Goal: Transaction & Acquisition: Purchase product/service

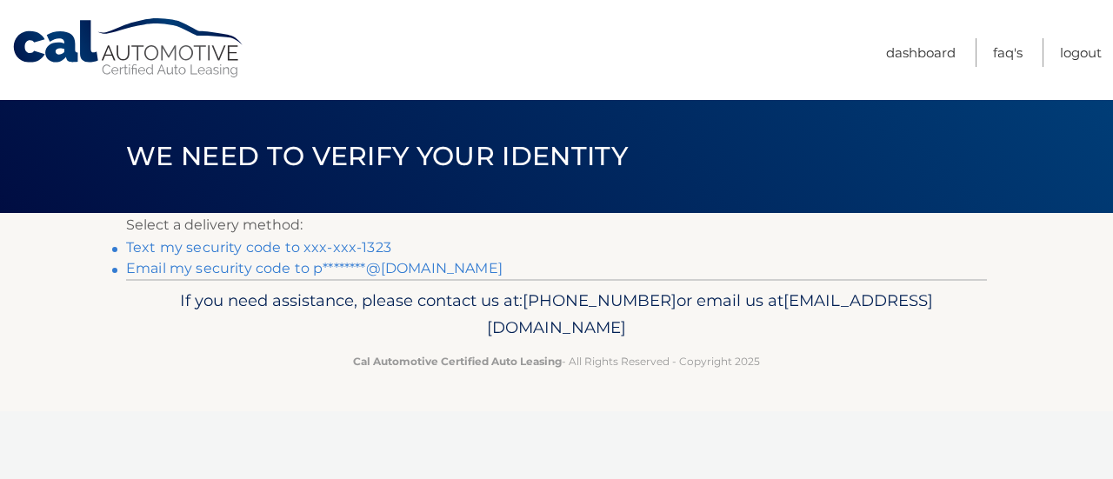
click at [381, 249] on link "Text my security code to xxx-xxx-1323" at bounding box center [258, 247] width 265 height 17
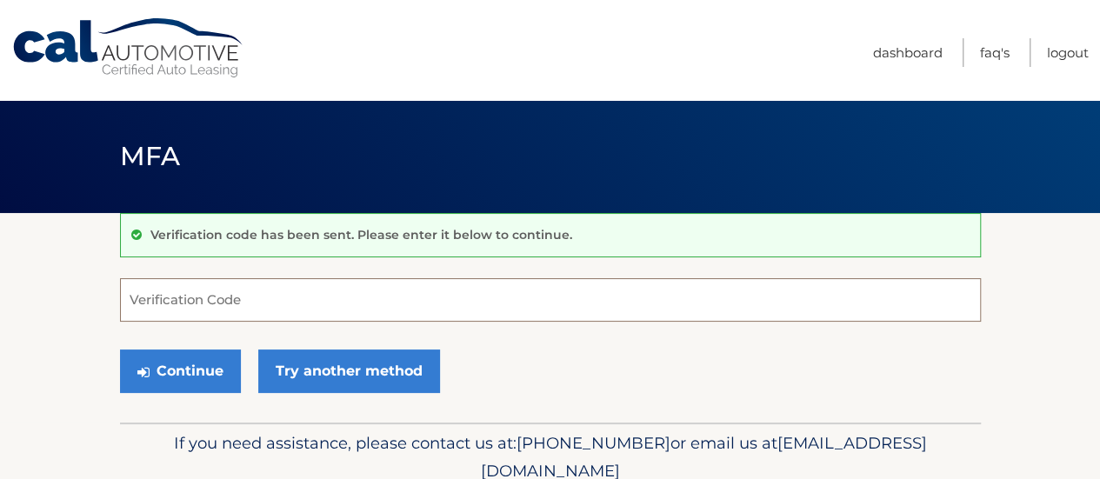
click at [372, 298] on input "Verification Code" at bounding box center [550, 299] width 860 height 43
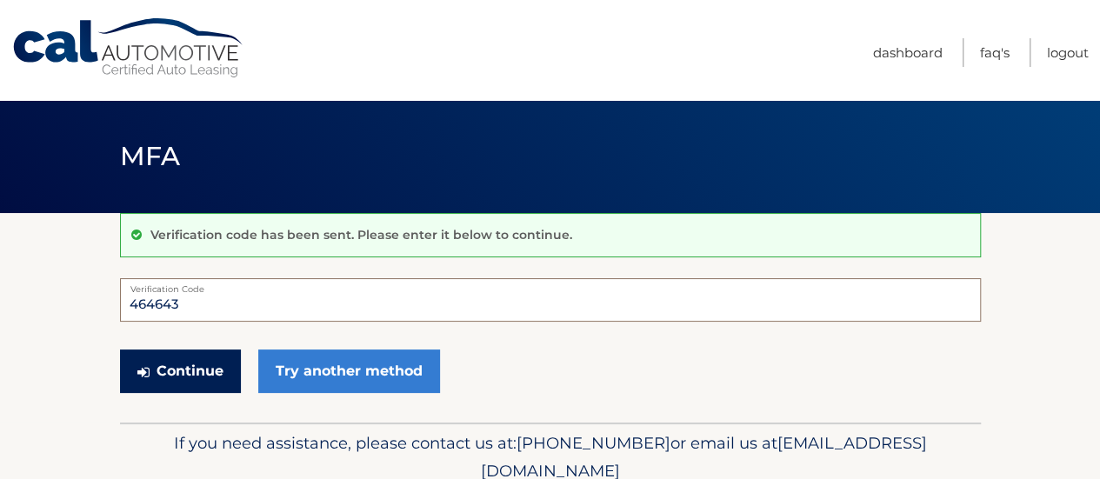
type input "464643"
click at [153, 366] on button "Continue" at bounding box center [180, 370] width 121 height 43
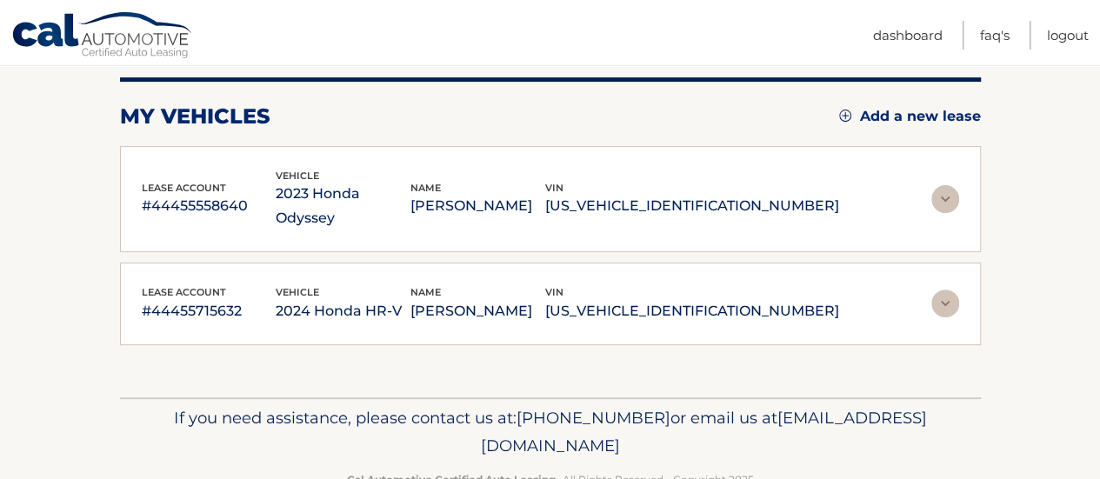
scroll to position [221, 0]
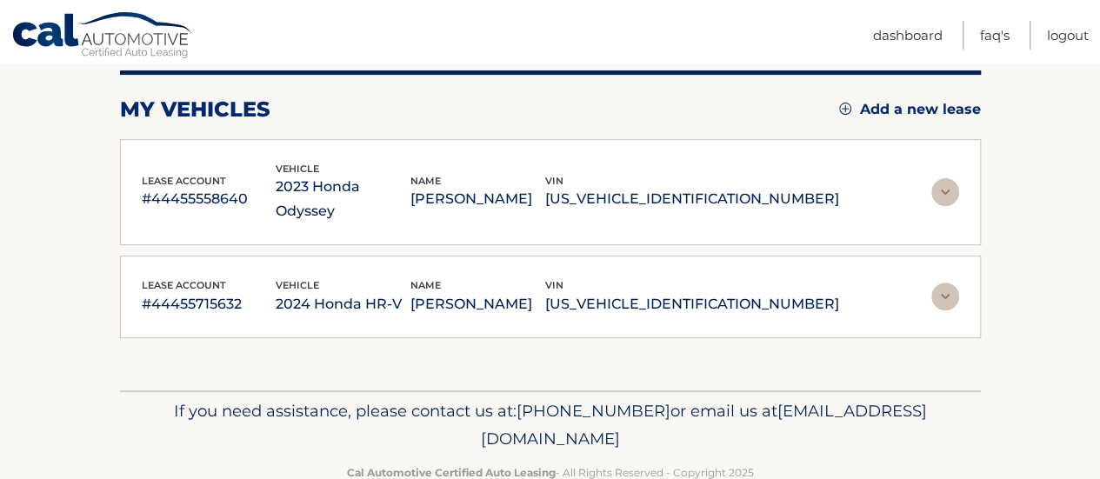
click at [951, 178] on img at bounding box center [945, 192] width 28 height 28
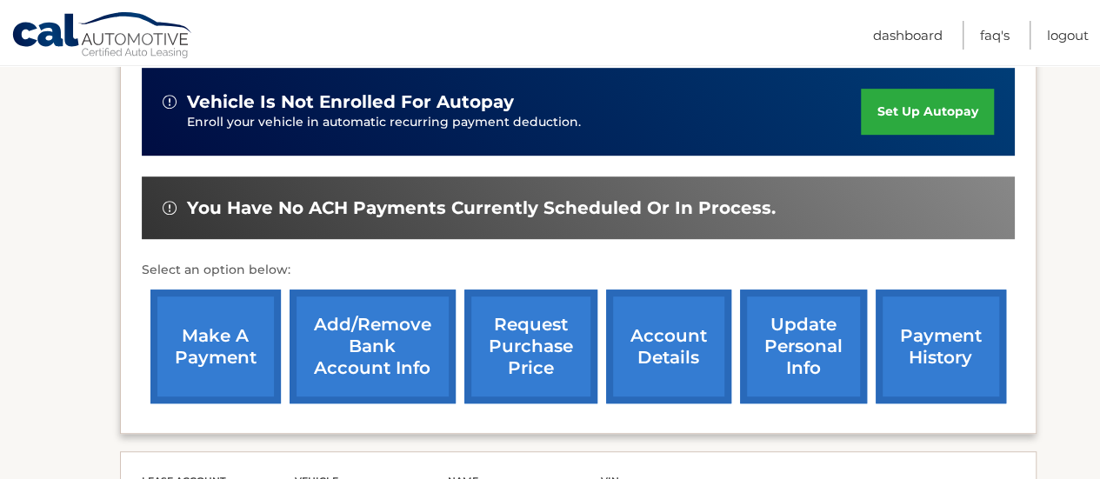
scroll to position [445, 0]
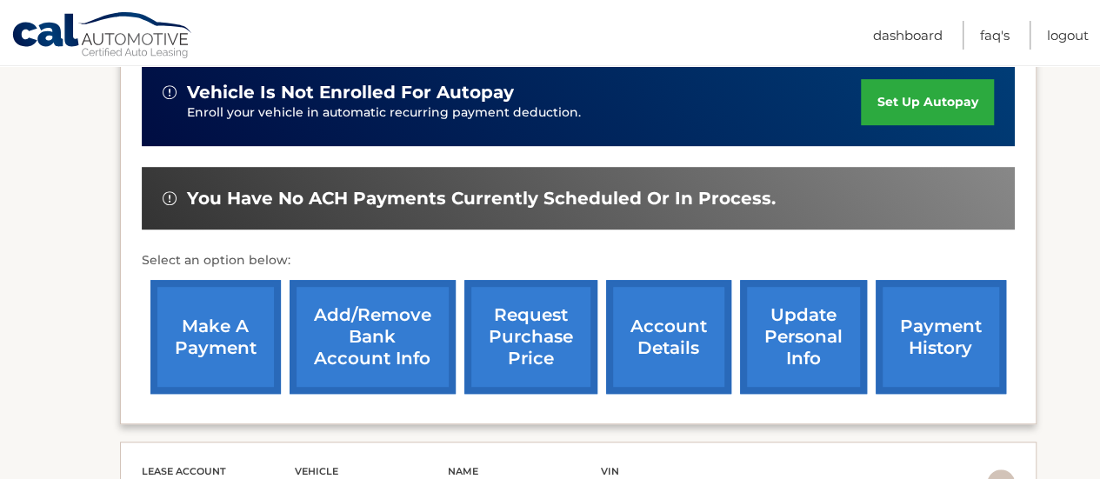
click at [203, 281] on link "make a payment" at bounding box center [215, 337] width 130 height 114
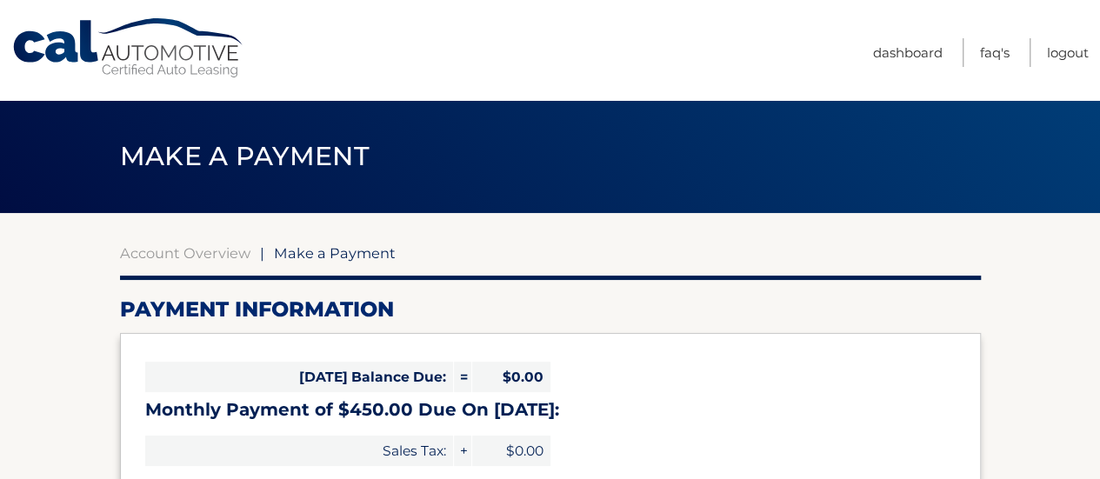
select select "NDU4Mjc5N2YtZWQ3MC00N2VjLTg1YTctMDU3NjFkZWM0MGM0"
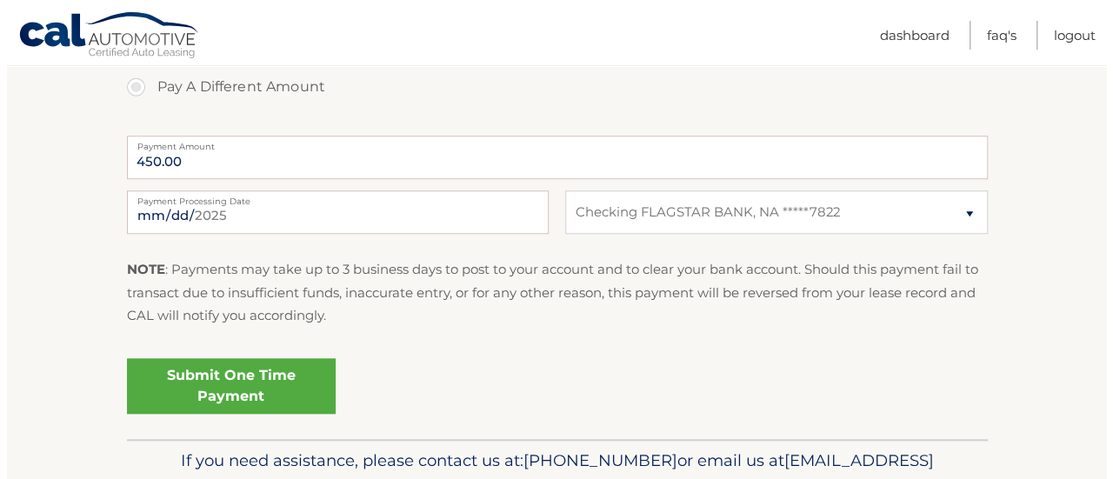
scroll to position [687, 0]
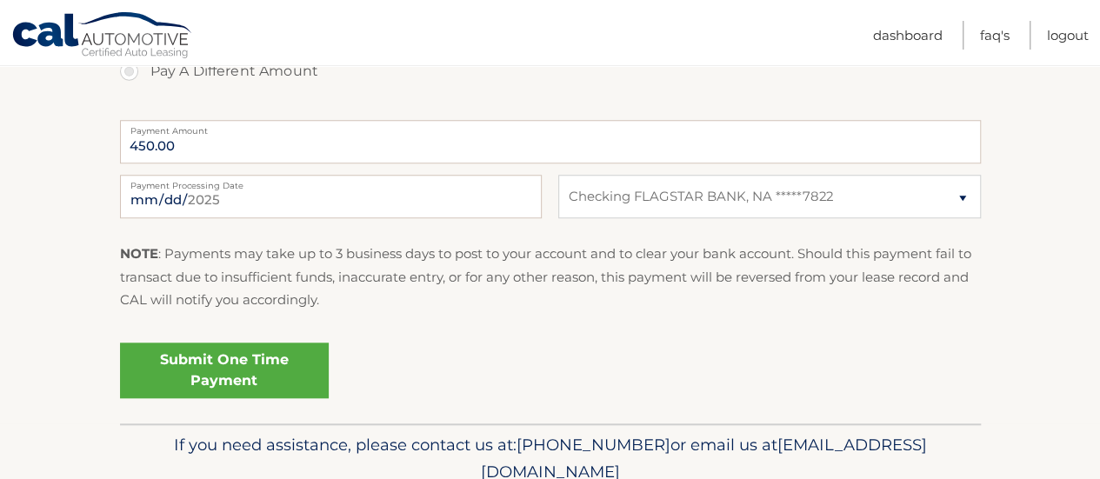
click at [265, 357] on link "Submit One Time Payment" at bounding box center [224, 370] width 209 height 56
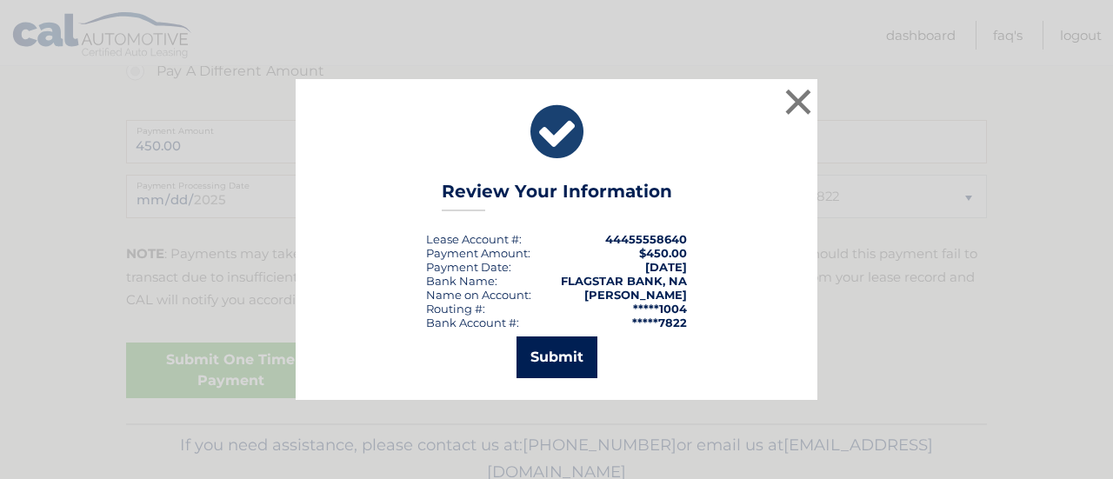
click at [525, 369] on button "Submit" at bounding box center [556, 357] width 81 height 42
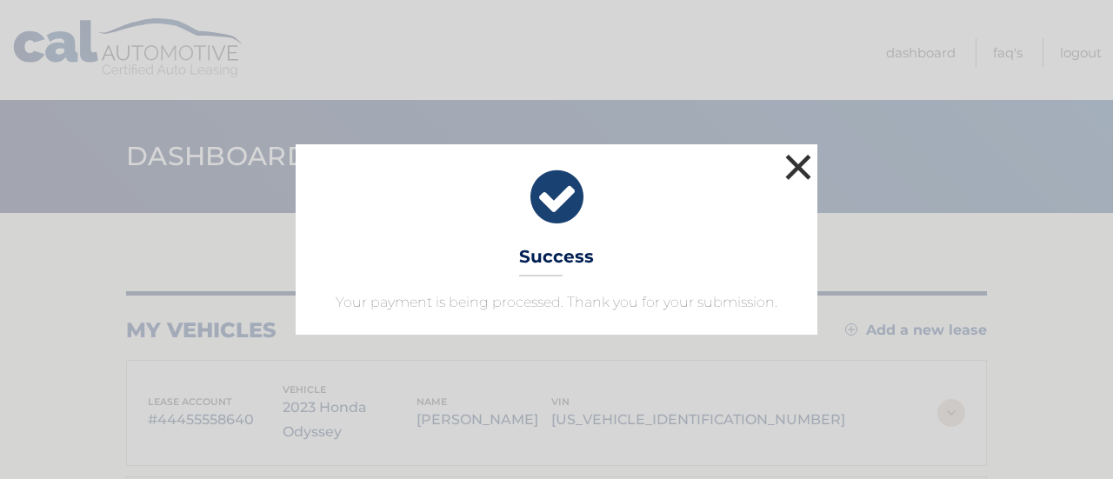
click at [800, 169] on button "×" at bounding box center [798, 166] width 35 height 35
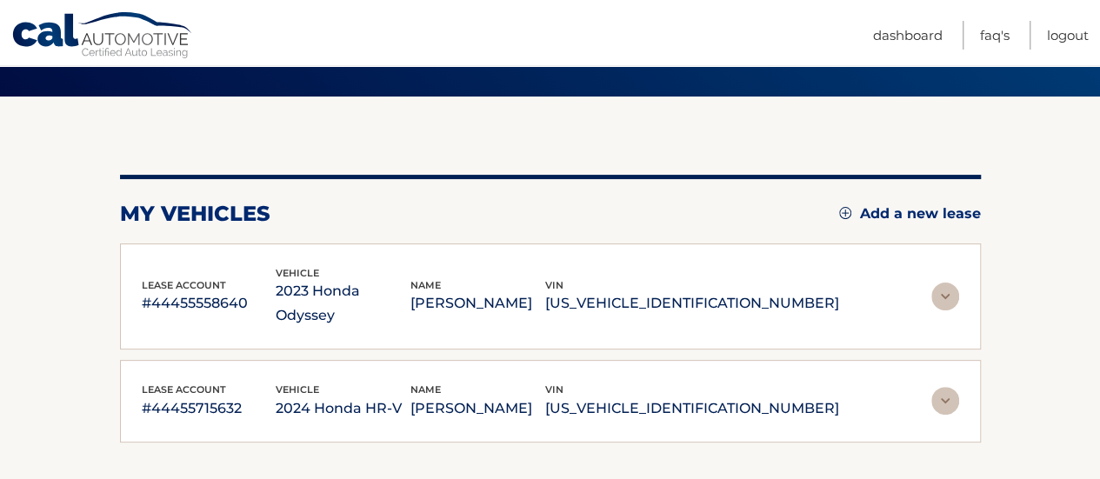
scroll to position [136, 0]
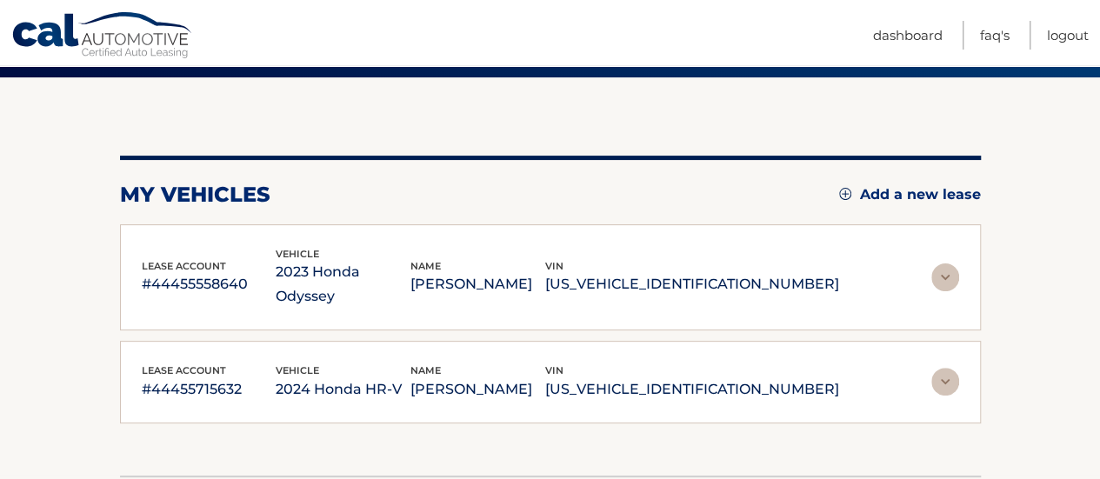
click at [944, 368] on img at bounding box center [945, 382] width 28 height 28
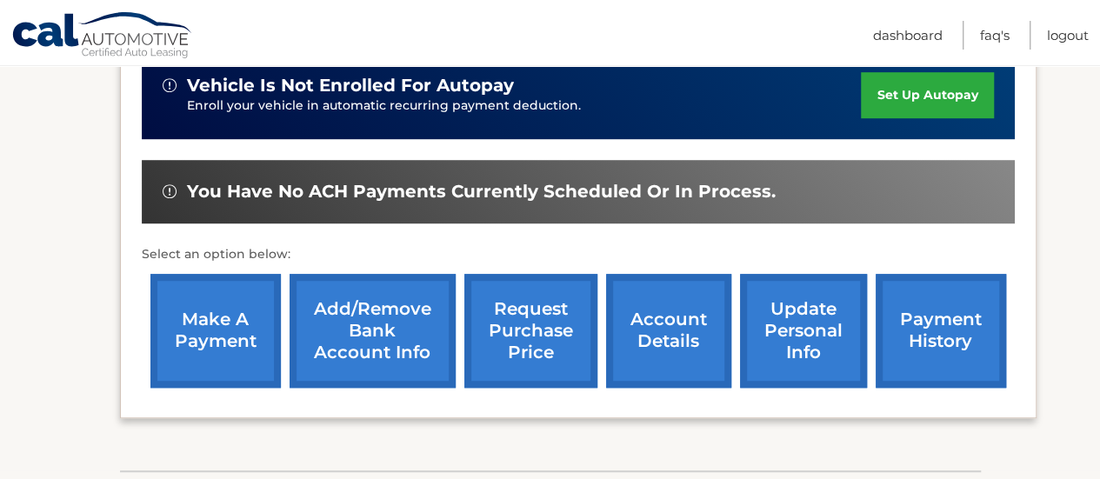
scroll to position [570, 0]
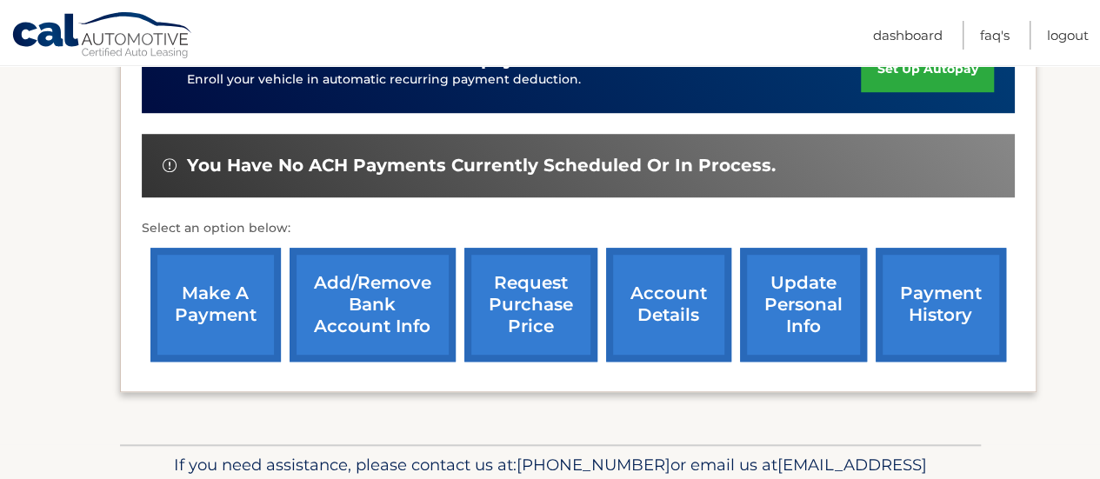
click at [246, 303] on link "make a payment" at bounding box center [215, 305] width 130 height 114
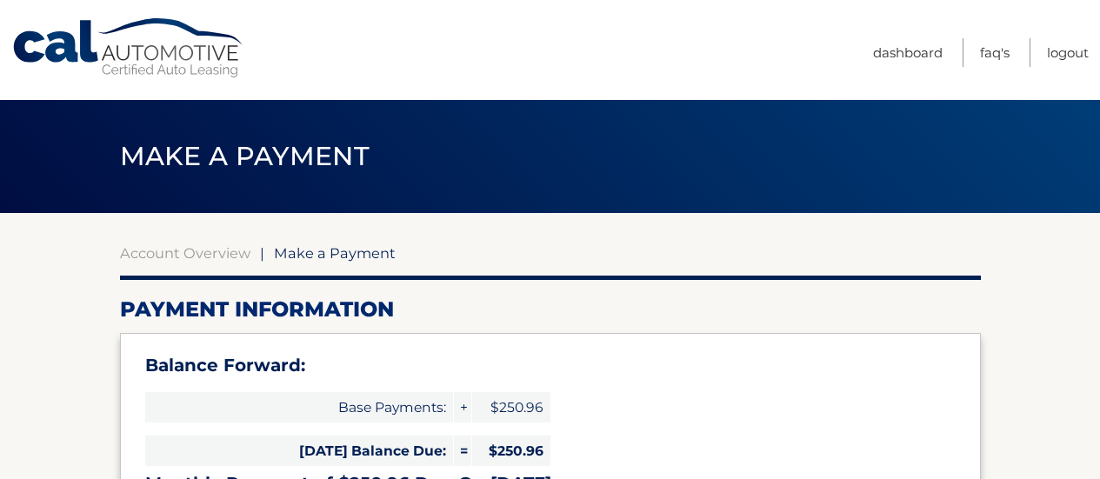
select select "YWU3YmM0ZjItOTU2My00ZjBkLTg5MjItYjhlNjYwZjBmZTg5"
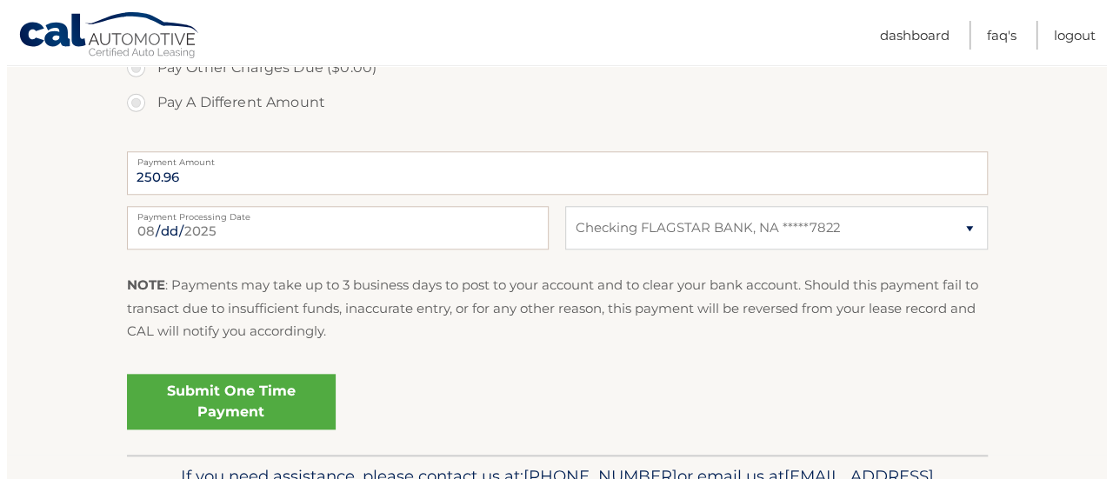
scroll to position [734, 0]
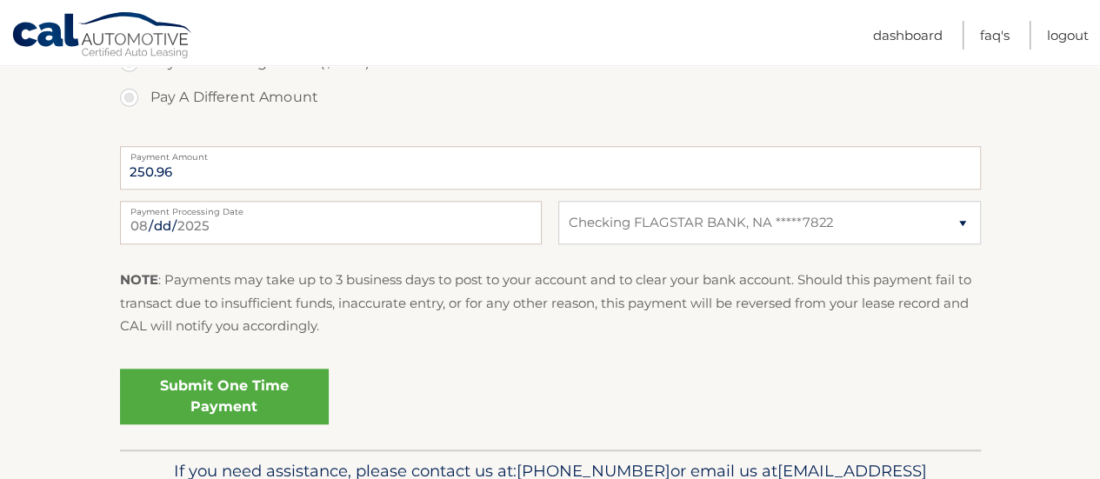
click at [287, 397] on link "Submit One Time Payment" at bounding box center [224, 397] width 209 height 56
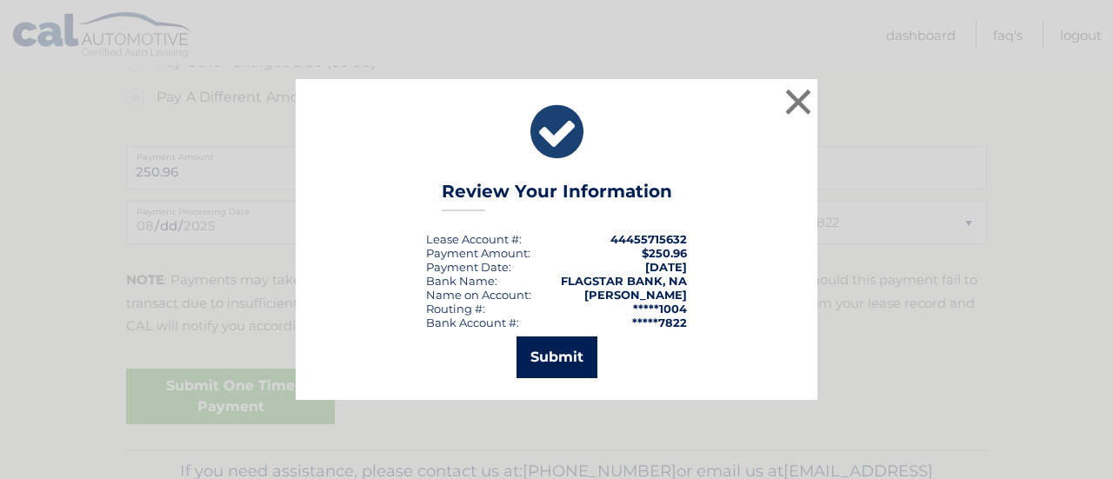
click at [538, 364] on button "Submit" at bounding box center [556, 357] width 81 height 42
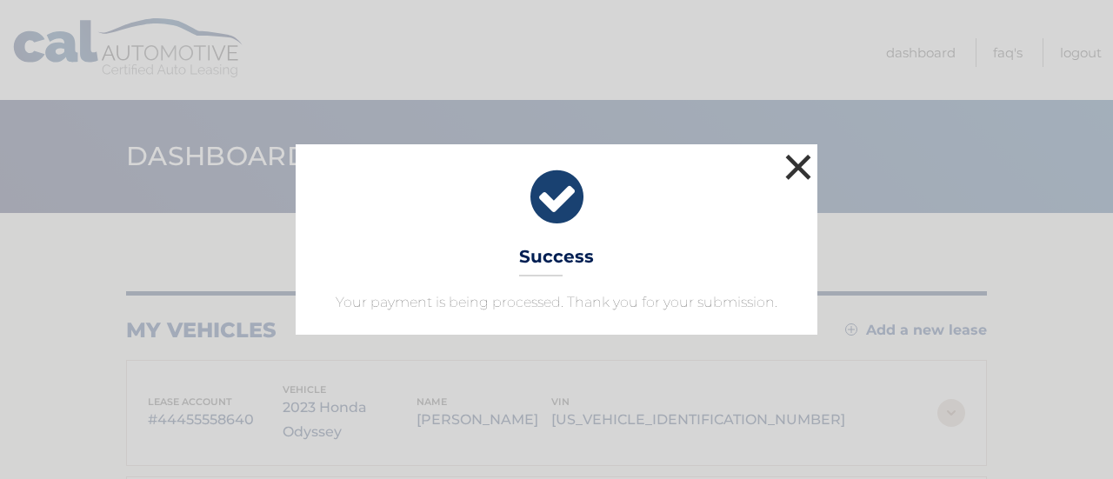
click at [811, 156] on button "×" at bounding box center [798, 166] width 35 height 35
